Goal: Obtain resource: Obtain resource

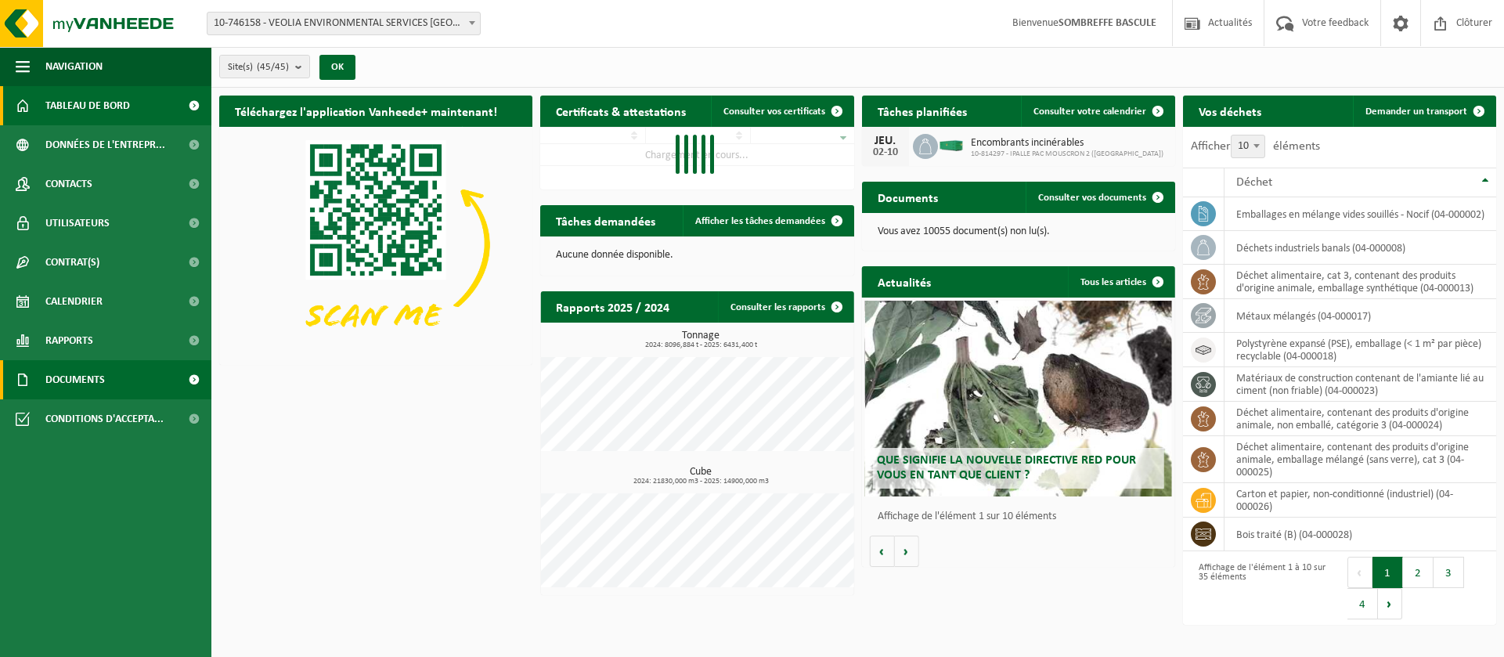
click at [70, 387] on span "Documents" at bounding box center [74, 379] width 59 height 39
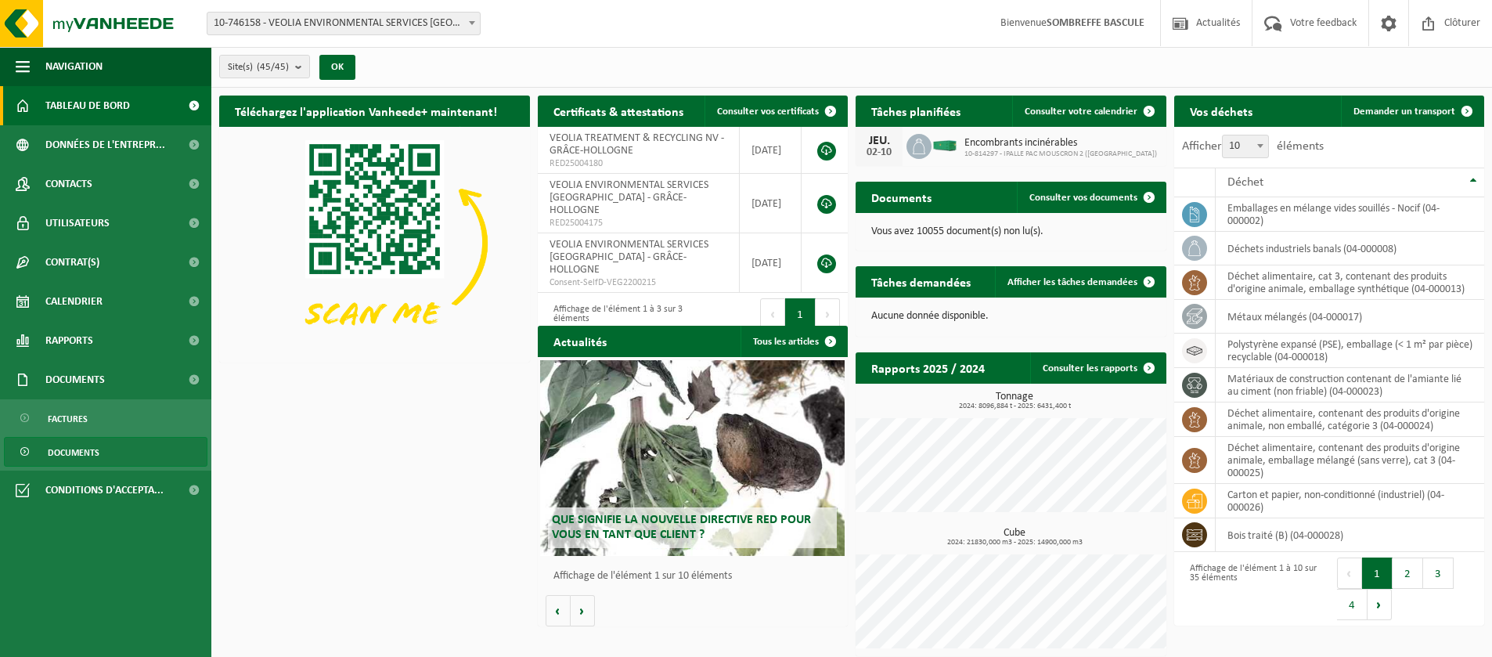
click at [106, 449] on link "Documents" at bounding box center [106, 452] width 204 height 30
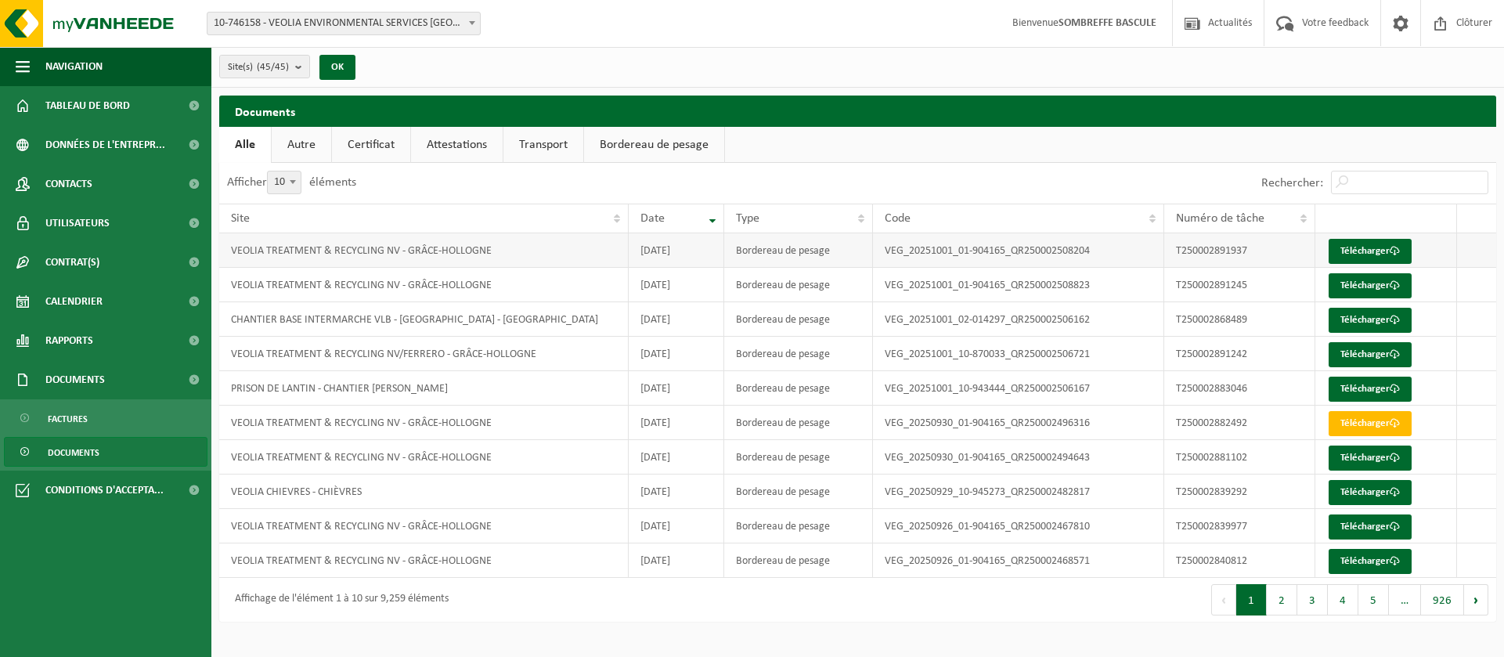
click at [371, 253] on td "VEOLIA TREATMENT & RECYCLING NV - GRÂCE-HOLLOGNE" at bounding box center [423, 250] width 409 height 34
click at [1351, 243] on link "Télécharger" at bounding box center [1369, 251] width 83 height 25
click at [634, 141] on link "Bordereau de pesage" at bounding box center [654, 145] width 140 height 36
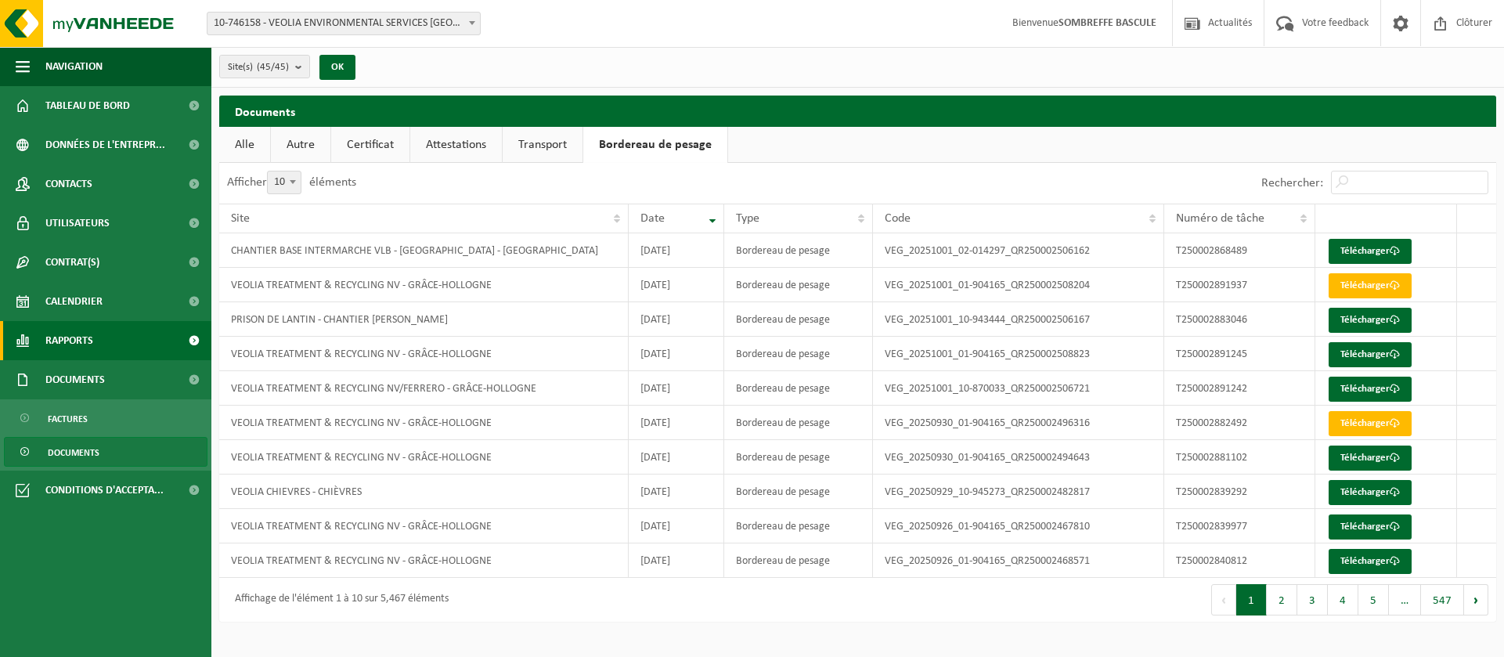
click at [86, 344] on span "Rapports" at bounding box center [69, 340] width 48 height 39
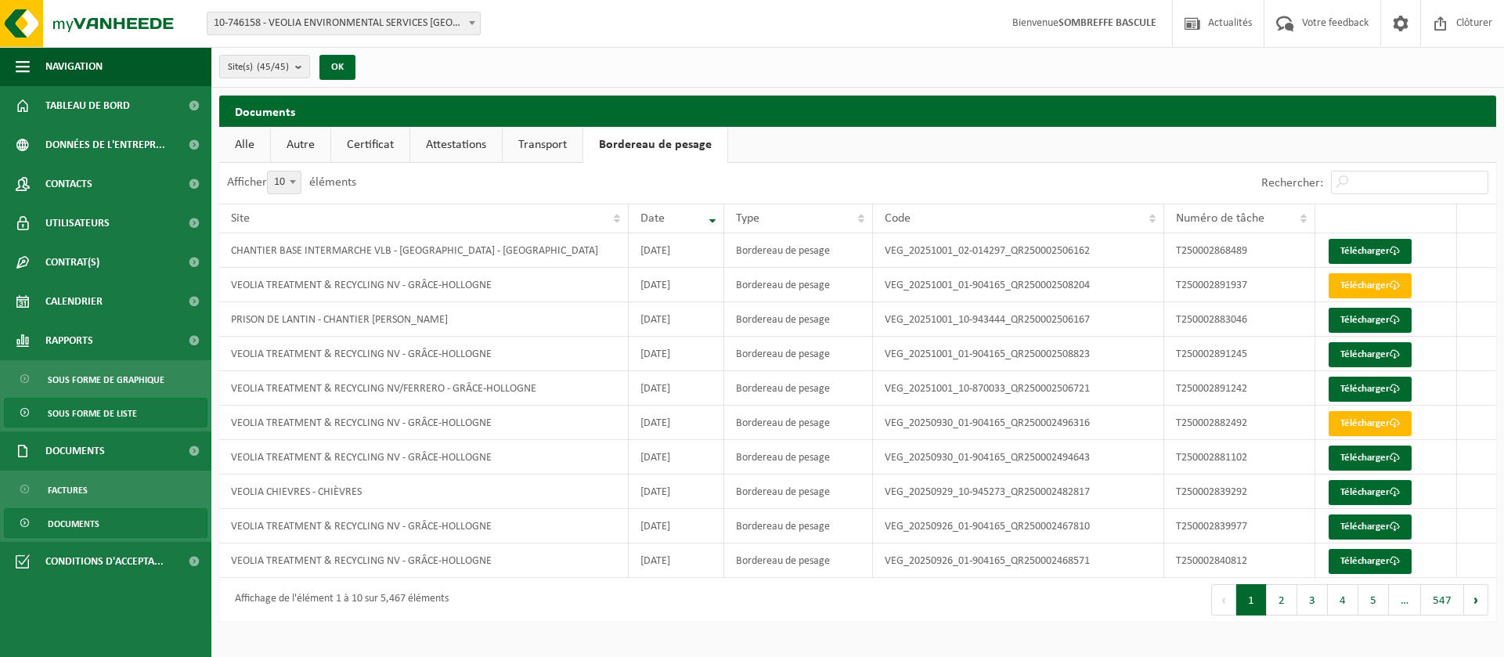
click at [103, 416] on span "Sous forme de liste" at bounding box center [92, 413] width 89 height 30
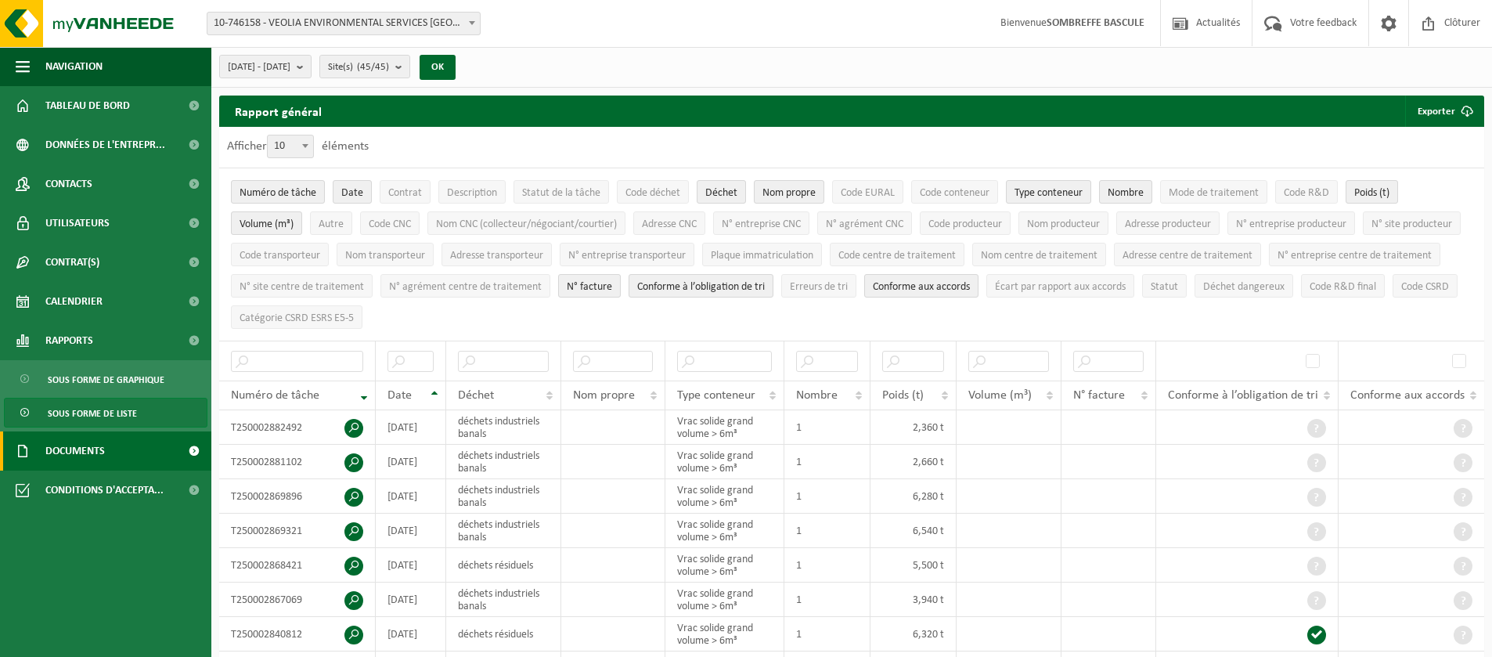
click at [89, 452] on span "Documents" at bounding box center [74, 450] width 59 height 39
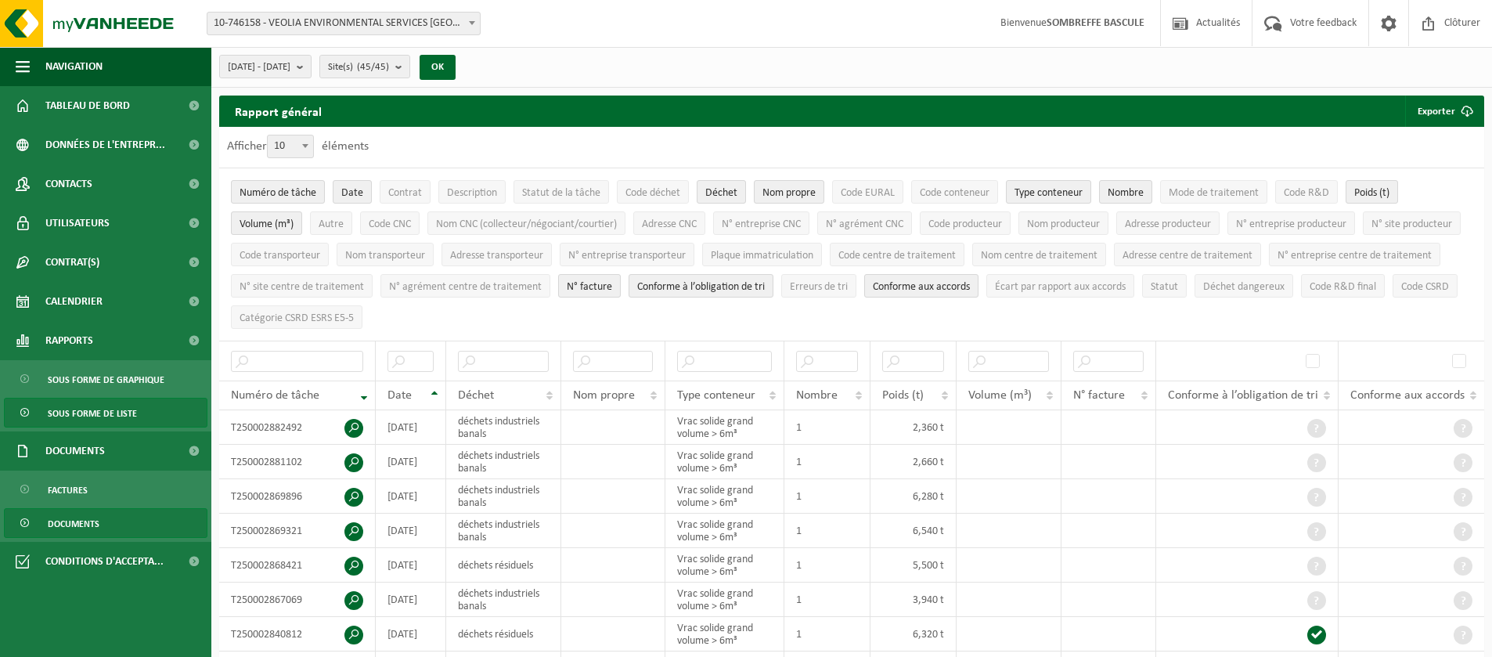
click at [90, 533] on span "Documents" at bounding box center [74, 524] width 52 height 30
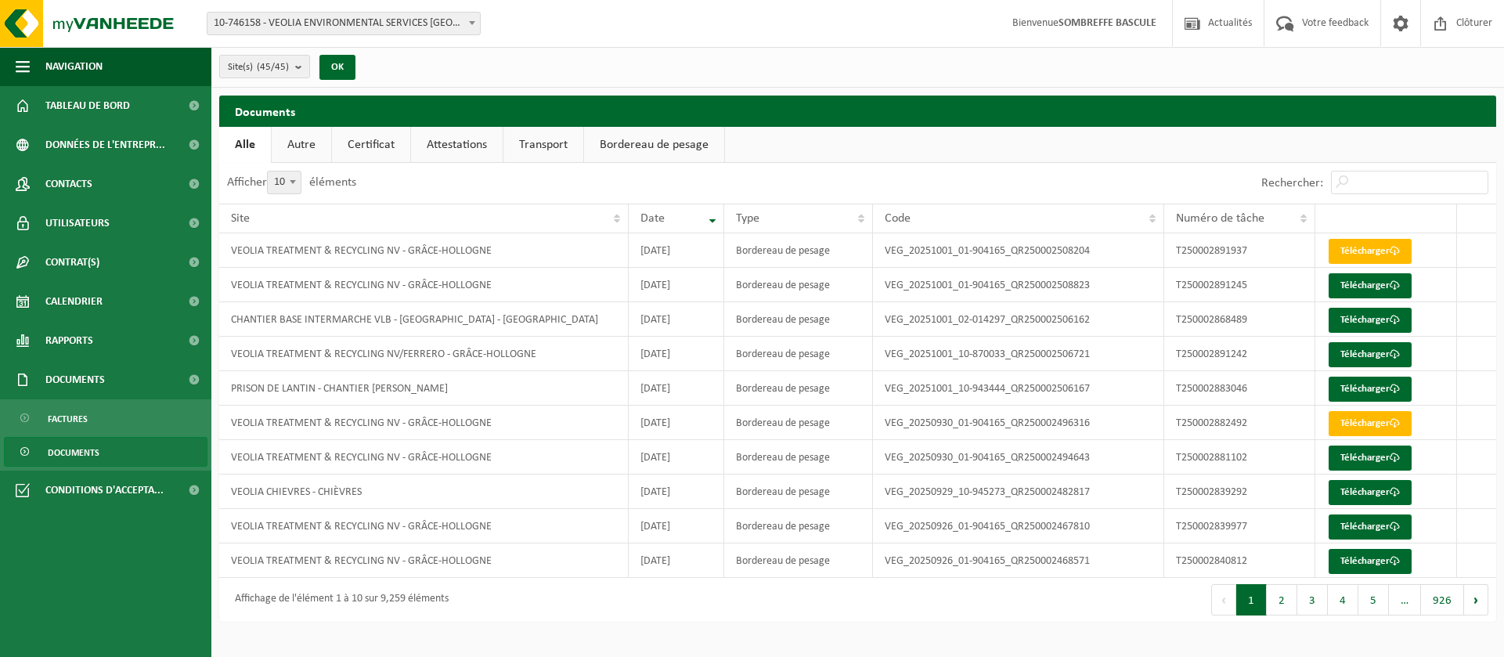
click at [293, 142] on link "Autre" at bounding box center [301, 145] width 59 height 36
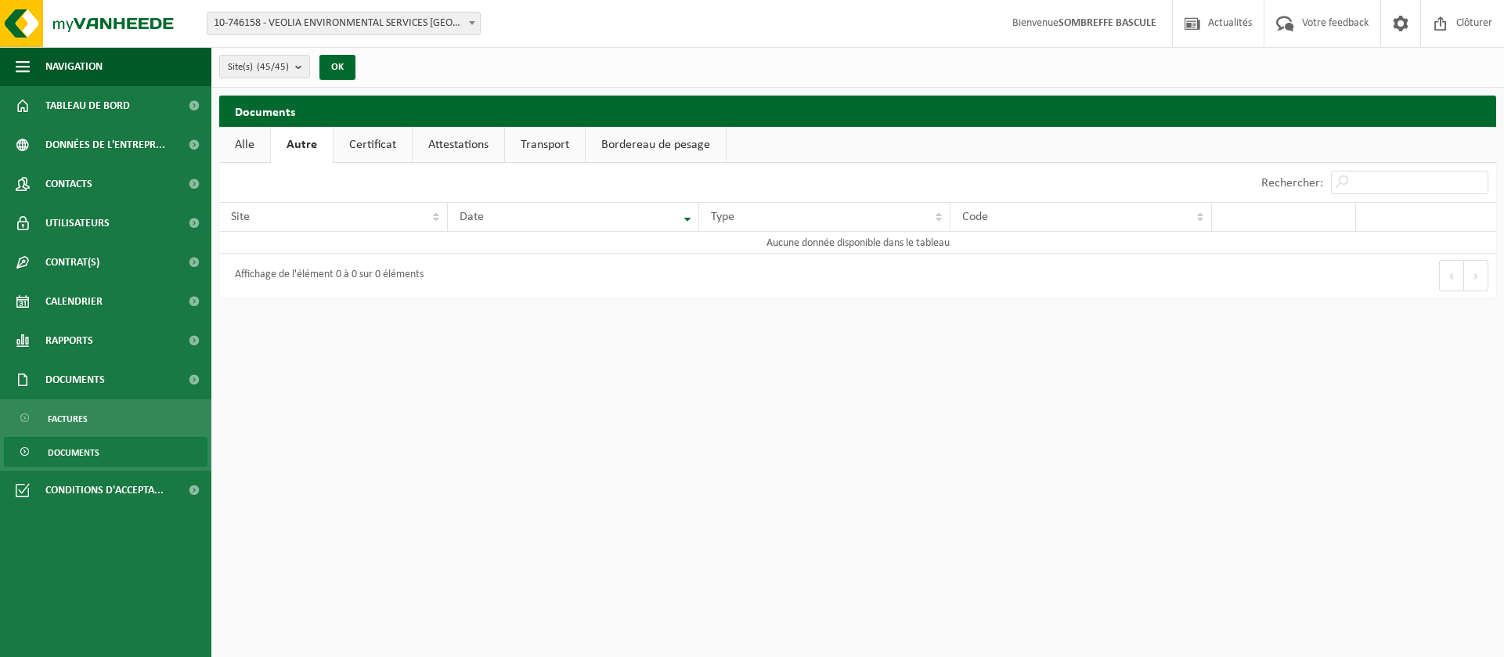
click at [246, 143] on link "Alle" at bounding box center [244, 145] width 51 height 36
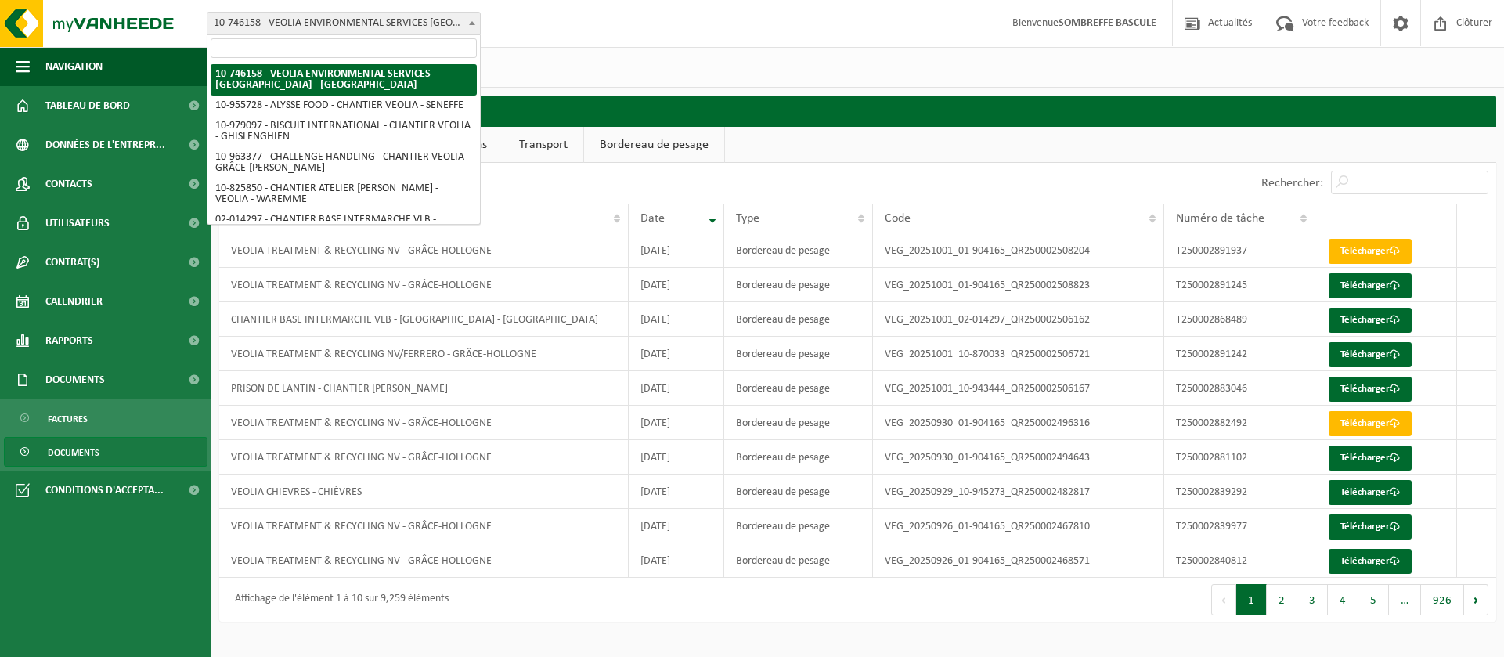
click at [468, 24] on span at bounding box center [472, 23] width 16 height 20
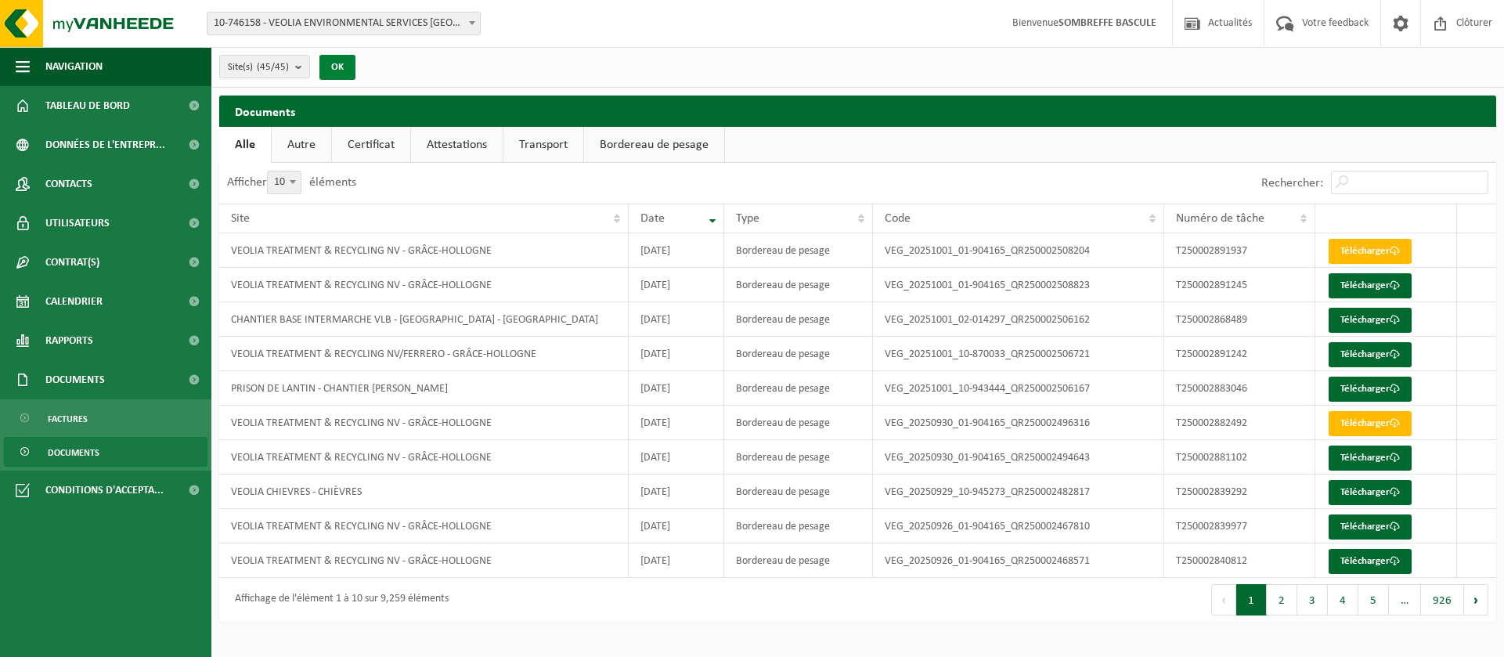
click at [332, 58] on button "OK" at bounding box center [337, 67] width 36 height 25
click at [343, 70] on button "OK" at bounding box center [337, 67] width 36 height 25
click at [496, 285] on td "VEOLIA TREATMENT & RECYCLING NV - GRÂCE-HOLLOGNE" at bounding box center [423, 285] width 409 height 34
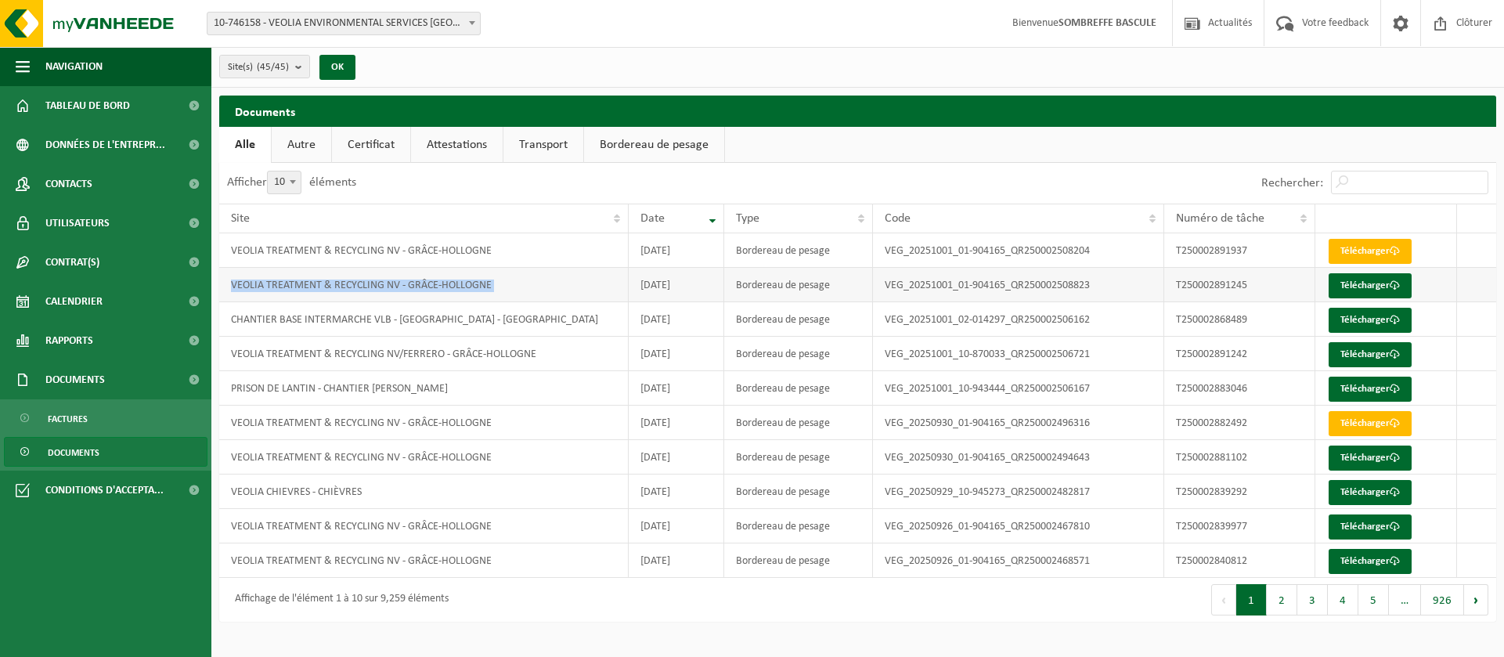
click at [495, 285] on td "VEOLIA TREATMENT & RECYCLING NV - GRÂCE-HOLLOGNE" at bounding box center [423, 285] width 409 height 34
click at [69, 107] on span "Tableau de bord" at bounding box center [87, 105] width 85 height 39
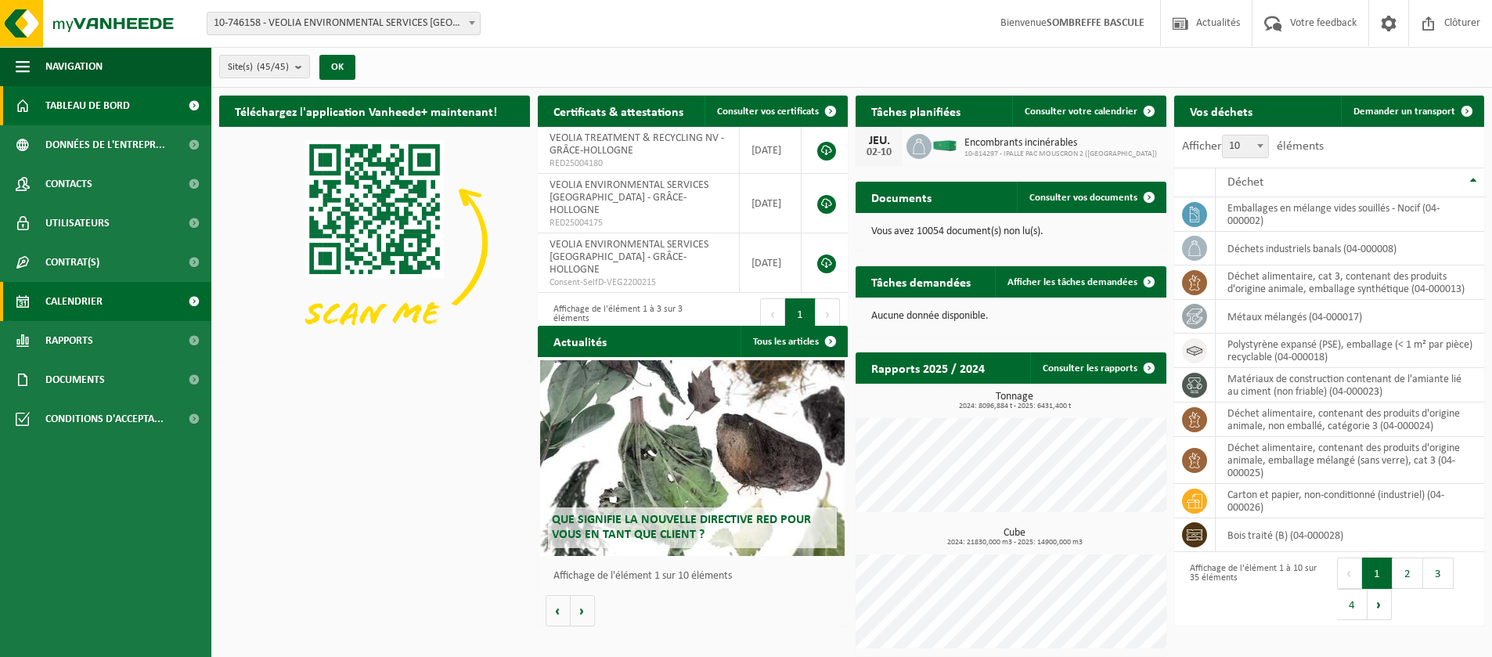
click at [56, 302] on span "Calendrier" at bounding box center [73, 301] width 57 height 39
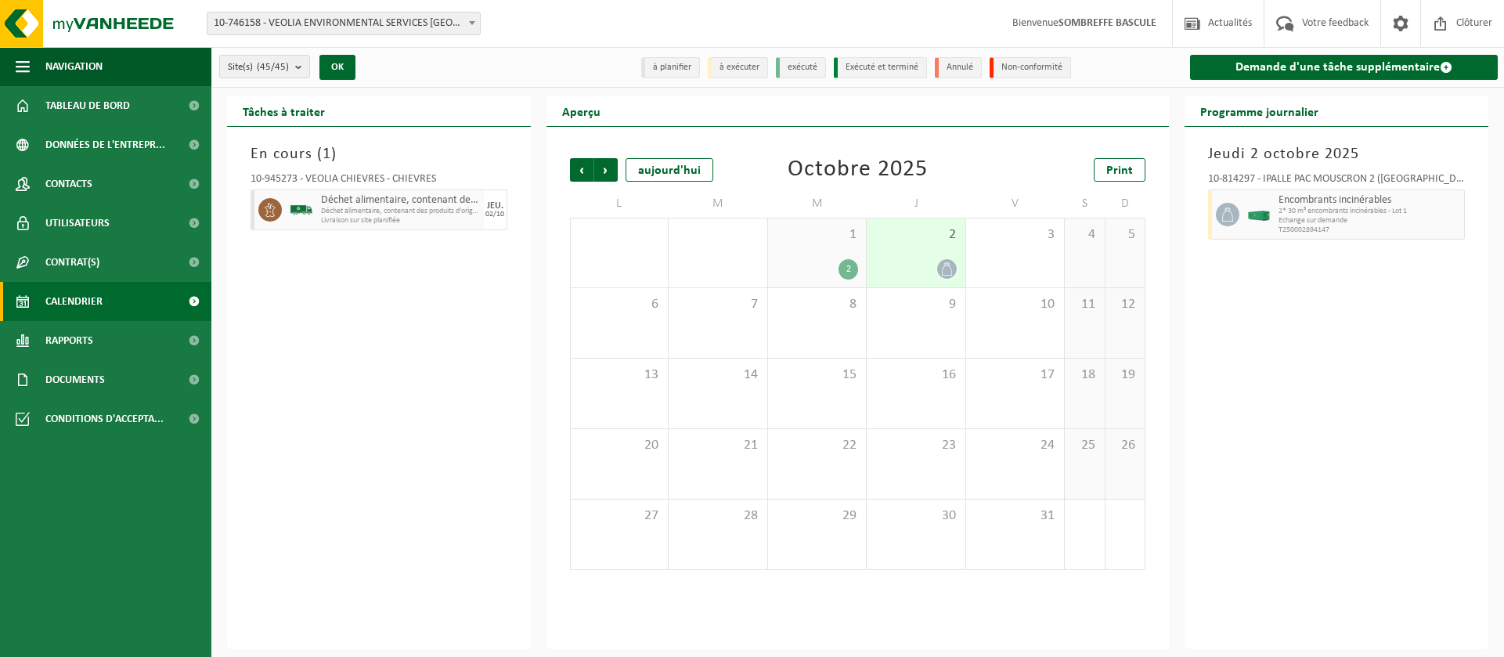
click at [847, 269] on div "2" at bounding box center [848, 269] width 20 height 20
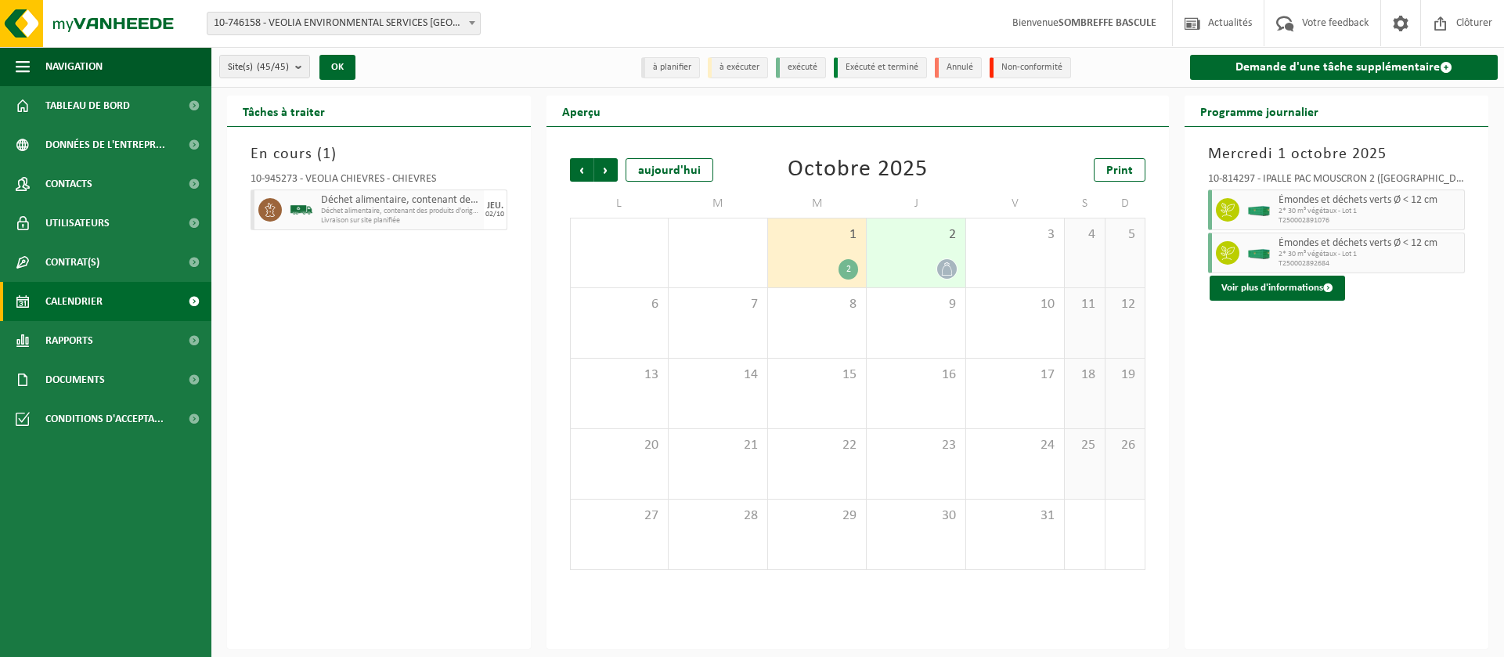
click at [946, 266] on icon at bounding box center [946, 268] width 13 height 13
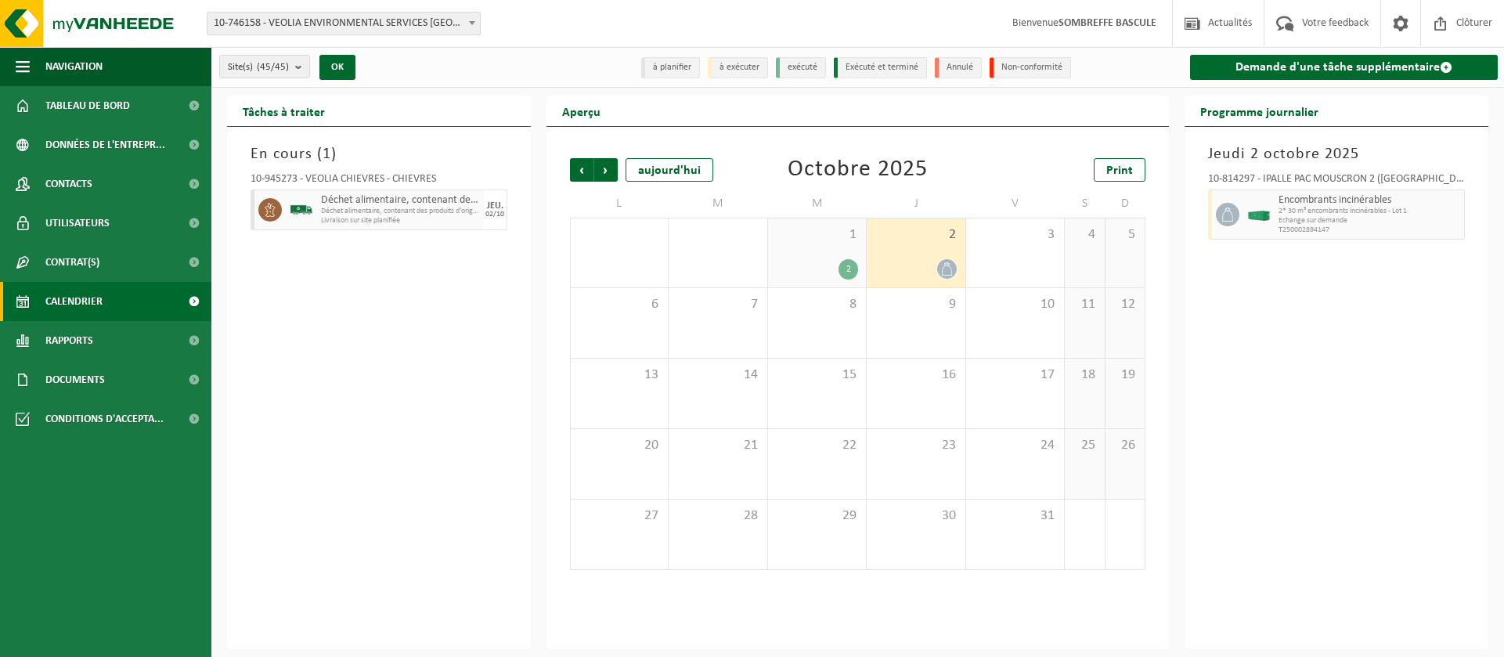
click at [844, 268] on div "2" at bounding box center [848, 269] width 20 height 20
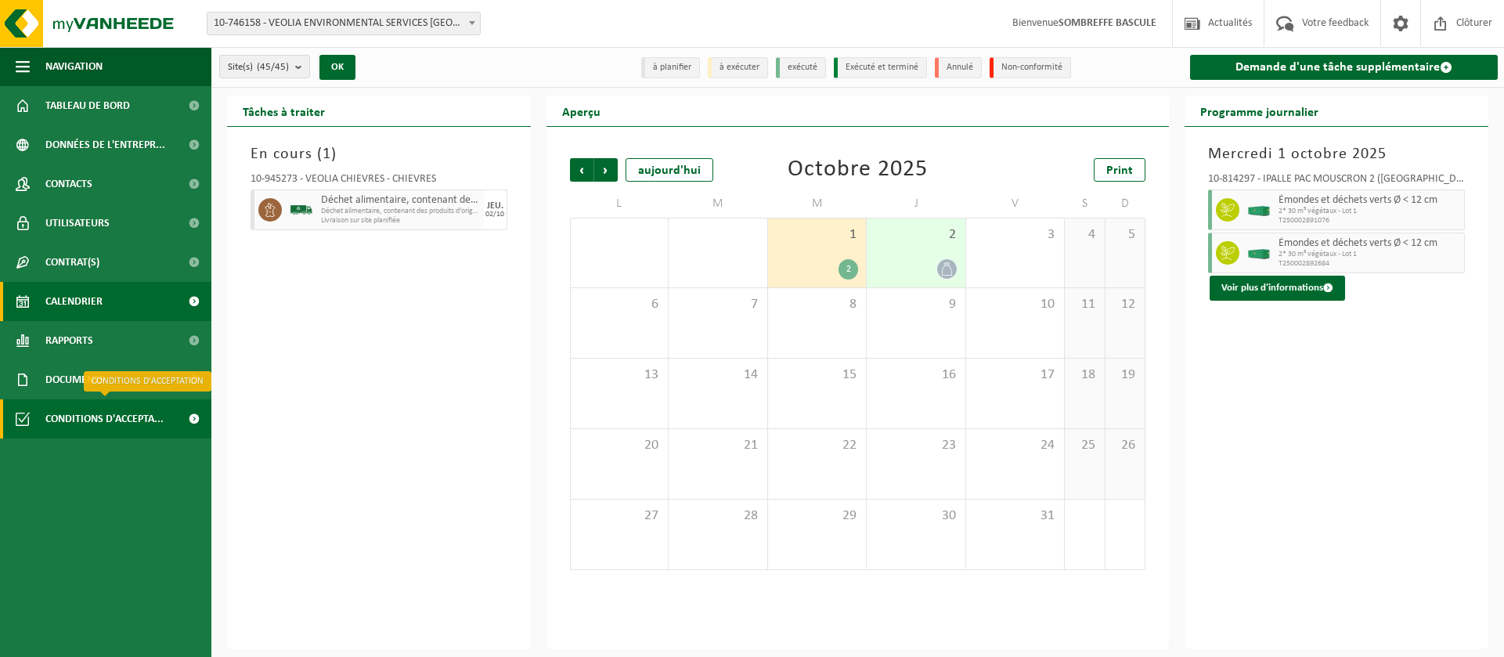
click at [132, 415] on span "Conditions d'accepta..." at bounding box center [104, 418] width 118 height 39
